Goal: Task Accomplishment & Management: Manage account settings

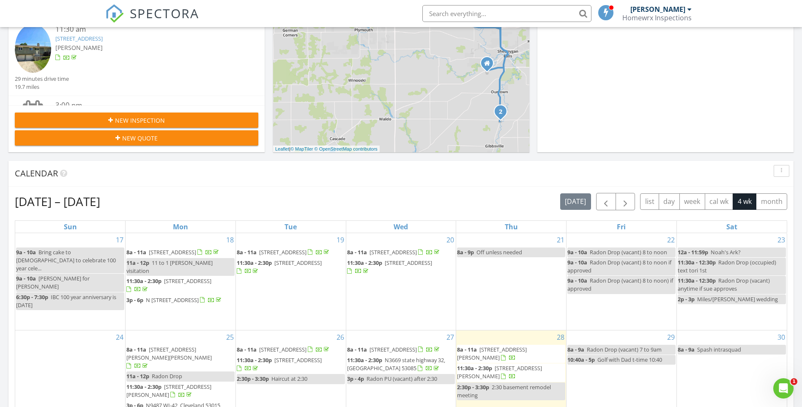
scroll to position [423, 0]
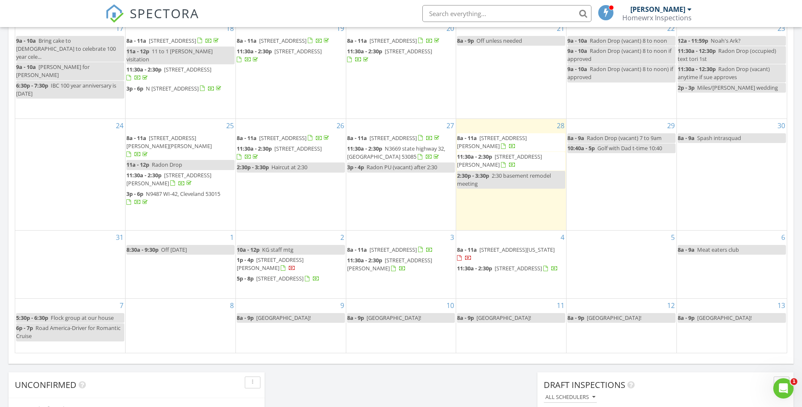
click at [497, 246] on span "1814 Illinois Ave, New Holstein 53061" at bounding box center [517, 250] width 75 height 8
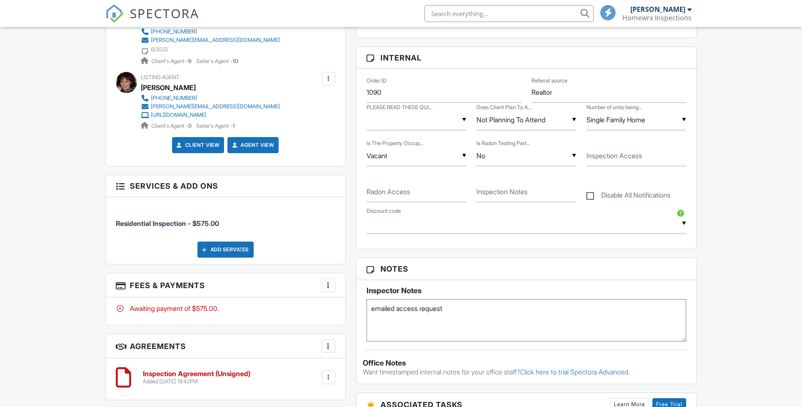
drag, startPoint x: 460, startPoint y: 311, endPoint x: 342, endPoint y: 308, distance: 118.5
click at [342, 308] on div "All emails and texts are disabled for this inspection! All emails and texts hav…" at bounding box center [401, 250] width 602 height 766
type textarea "2468"
click at [604, 163] on input "Inspection Access" at bounding box center [637, 156] width 100 height 21
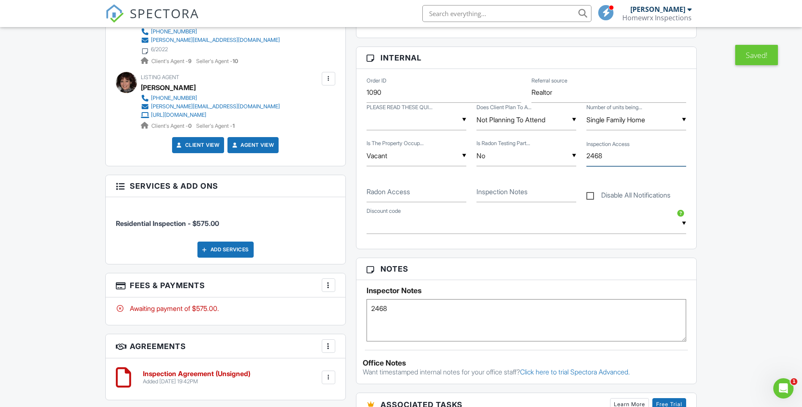
type input "2468"
click at [417, 313] on textarea "emailed access request" at bounding box center [527, 320] width 320 height 42
type textarea "2468 back door"
click at [41, 286] on div "Dashboard Templates Contacts Metrics Automations Advanced Settings Support Cent…" at bounding box center [401, 243] width 802 height 1195
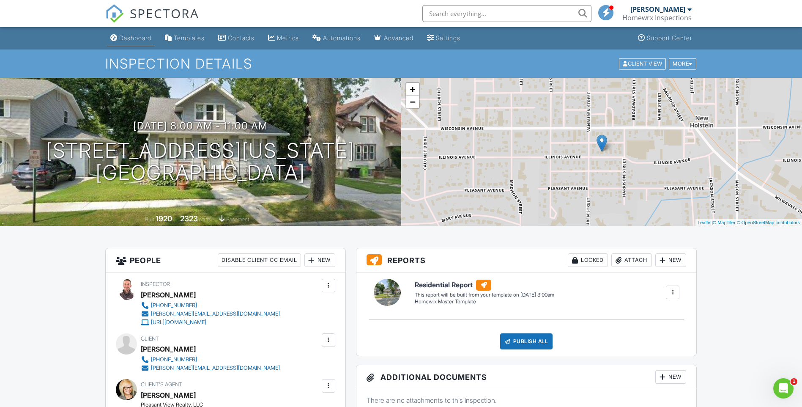
click at [137, 35] on div "Dashboard" at bounding box center [135, 37] width 32 height 7
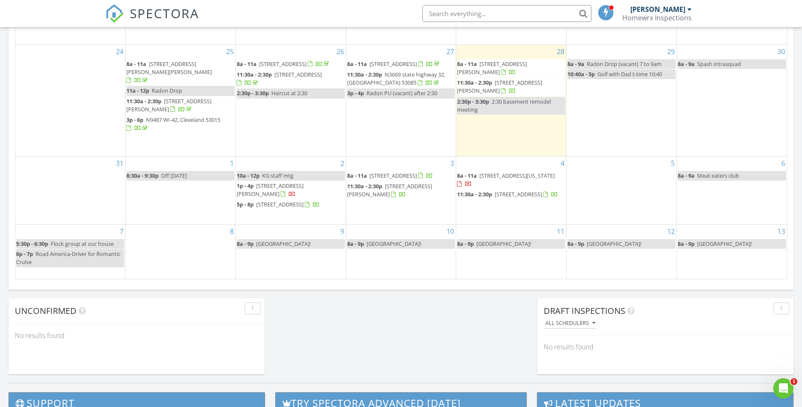
scroll to position [508, 0]
